Goal: Task Accomplishment & Management: Manage account settings

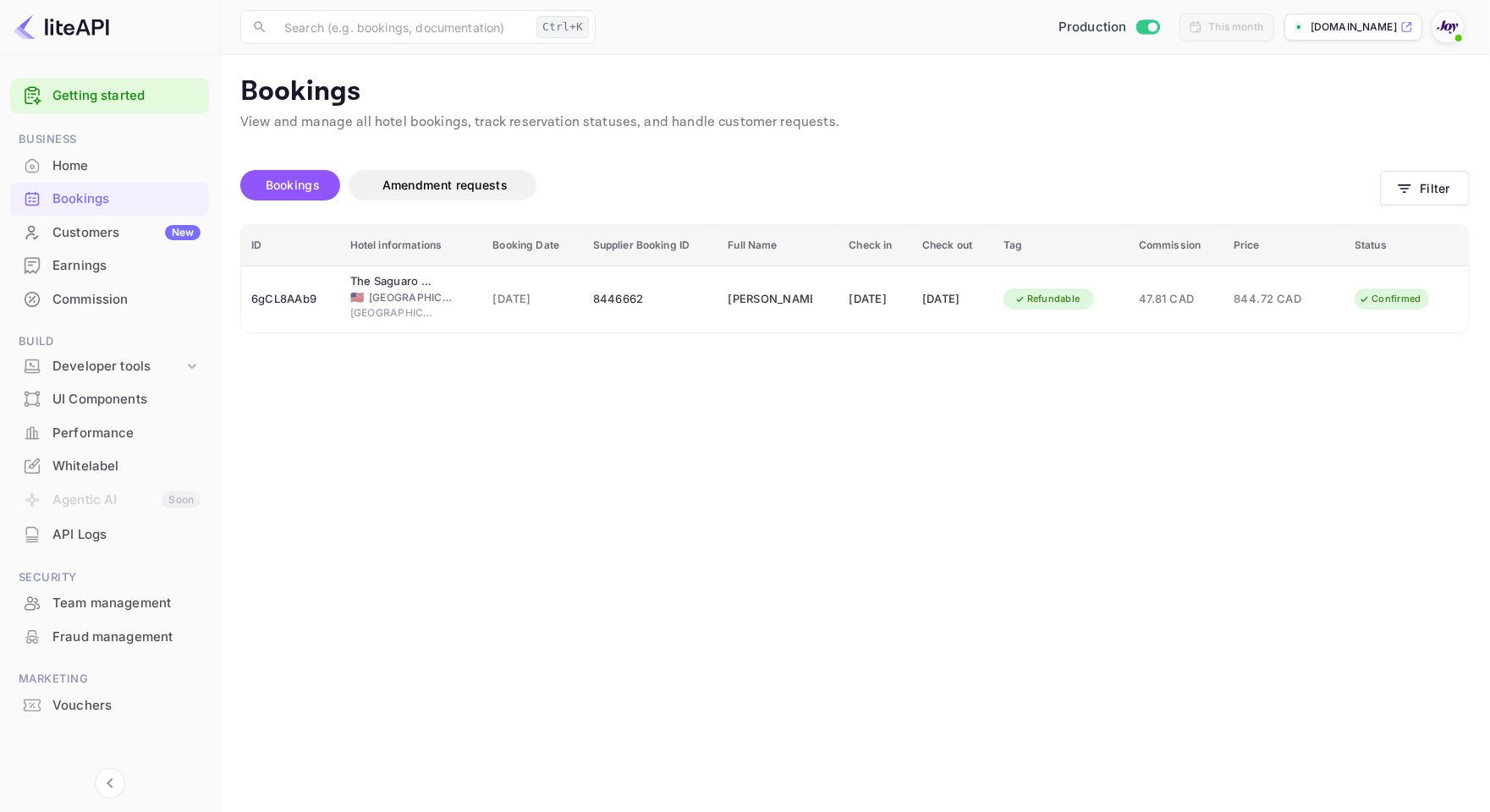
click at [1461, 387] on main "Bookings View and manage all hotel bookings, track reservation statuses, and ha…" at bounding box center [854, 433] width 1269 height 757
